Goal: Task Accomplishment & Management: Use online tool/utility

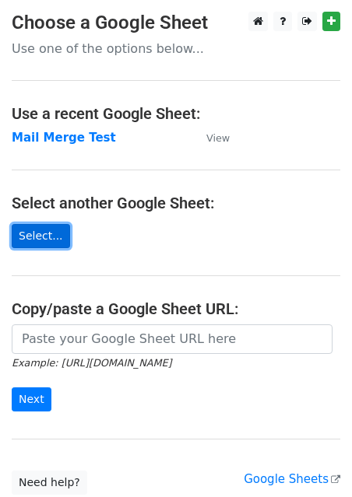
click at [47, 232] on link "Select..." at bounding box center [41, 236] width 58 height 24
click at [50, 235] on link "Select..." at bounding box center [41, 236] width 58 height 24
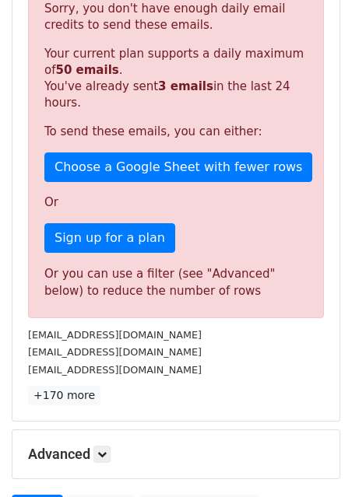
scroll to position [356, 0]
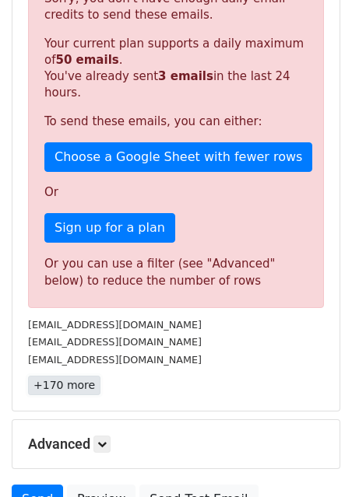
click at [73, 376] on link "+170 more" at bounding box center [64, 385] width 72 height 19
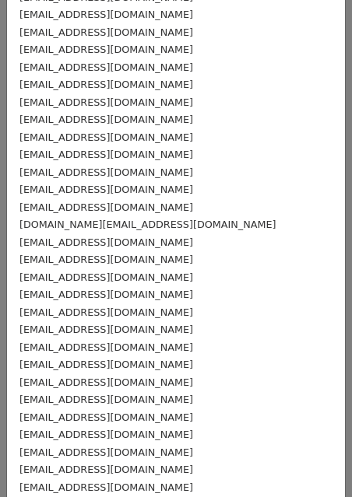
scroll to position [0, 0]
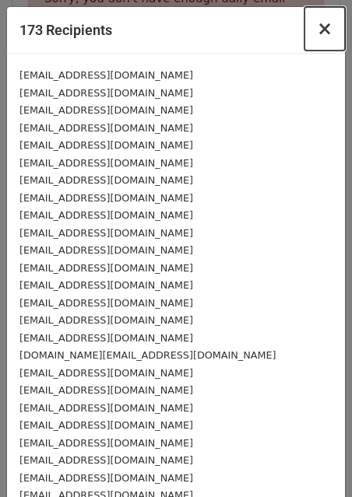
click at [331, 30] on span "×" at bounding box center [325, 29] width 16 height 22
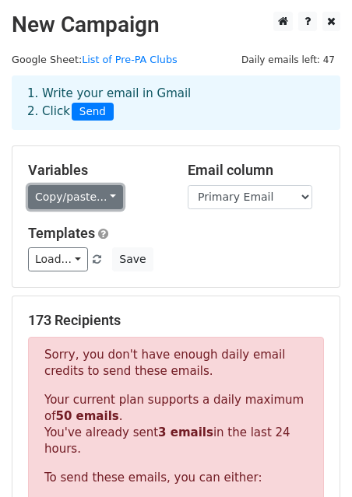
click at [100, 198] on link "Copy/paste..." at bounding box center [75, 197] width 95 height 24
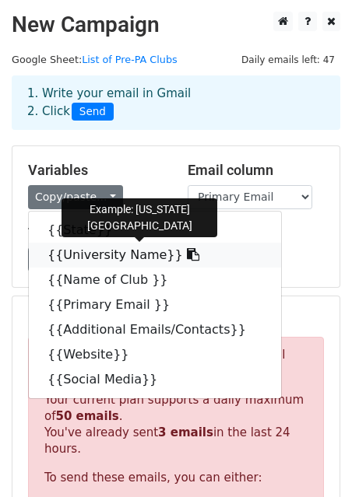
click at [81, 254] on link "{{University Name}}" at bounding box center [155, 255] width 252 height 25
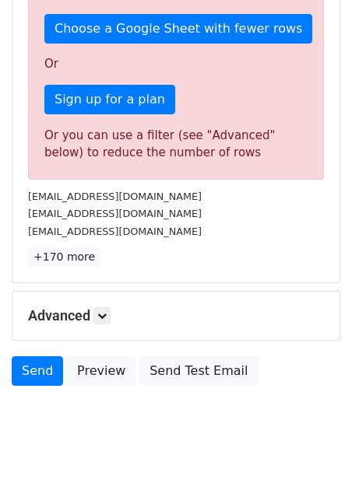
scroll to position [489, 0]
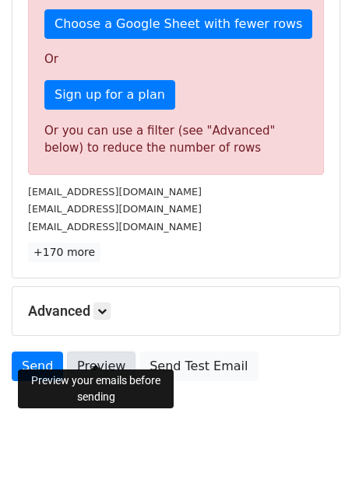
click at [97, 352] on link "Preview" at bounding box center [101, 367] width 68 height 30
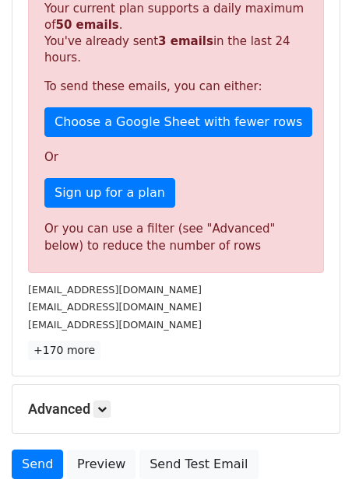
scroll to position [397, 0]
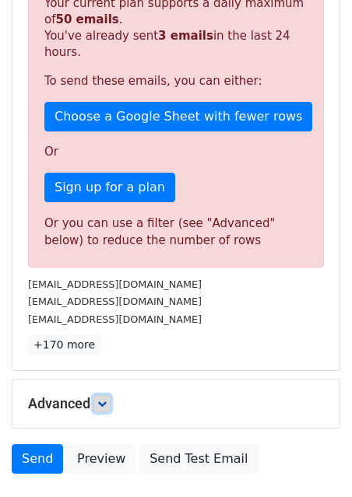
click at [106, 399] on icon at bounding box center [101, 403] width 9 height 9
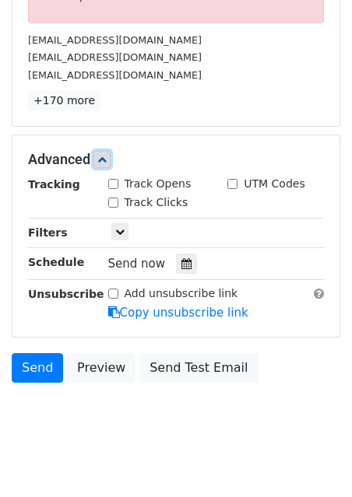
scroll to position [642, 0]
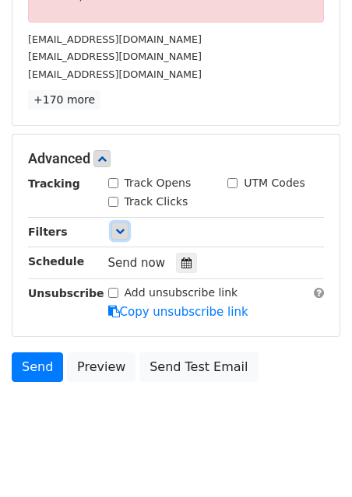
click at [117, 226] on icon at bounding box center [119, 230] width 9 height 9
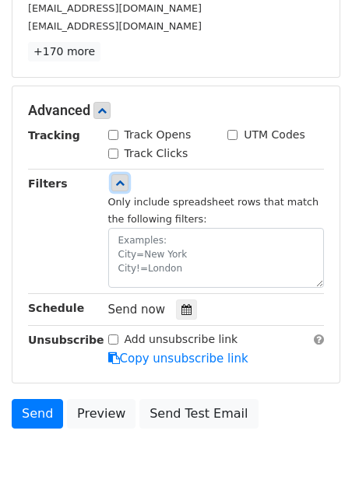
scroll to position [691, 0]
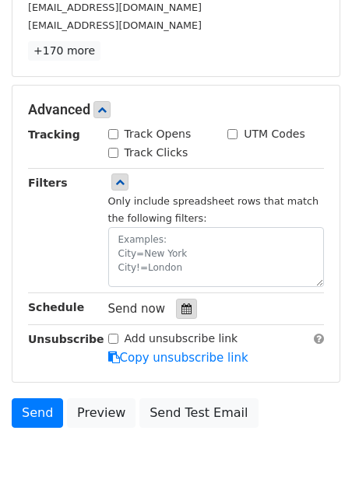
click at [181, 303] on icon at bounding box center [186, 308] width 10 height 11
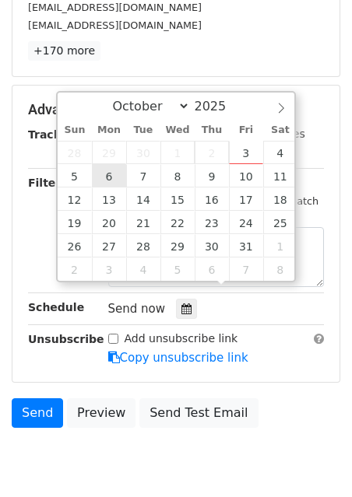
type input "2025-10-06 12:00"
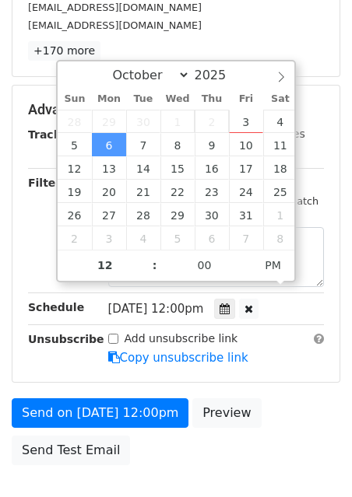
click at [197, 302] on span "Mon, Oct 6, 12:00pm" at bounding box center [156, 309] width 96 height 14
click at [230, 303] on icon at bounding box center [224, 308] width 10 height 11
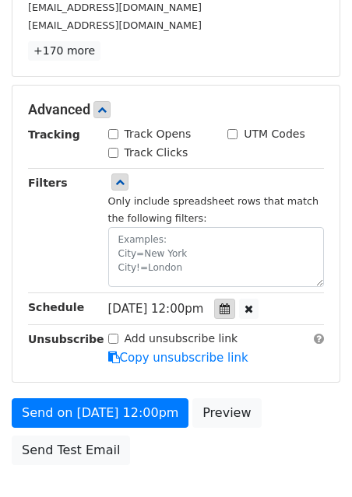
click at [230, 303] on icon at bounding box center [224, 308] width 10 height 11
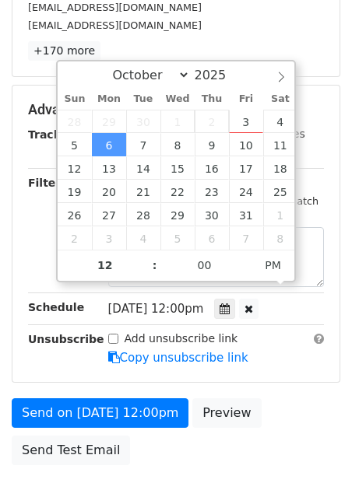
click at [29, 226] on div "Filters" at bounding box center [56, 230] width 80 height 113
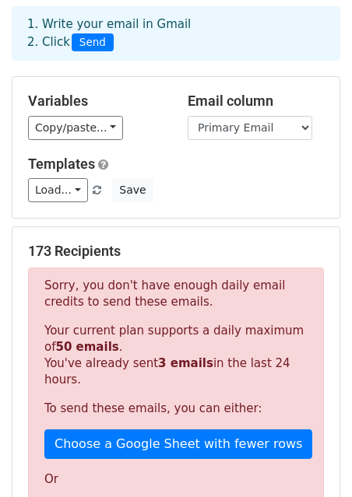
scroll to position [0, 0]
